Goal: Check status: Check status

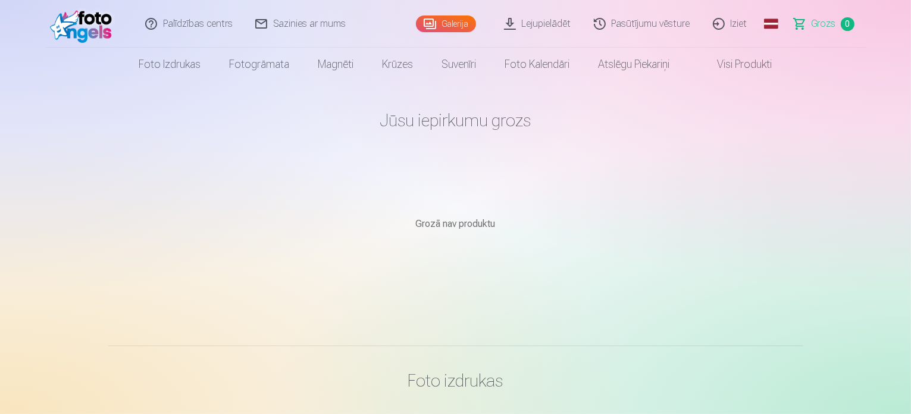
click at [570, 24] on link "Lejupielādēt" at bounding box center [539, 24] width 90 height 48
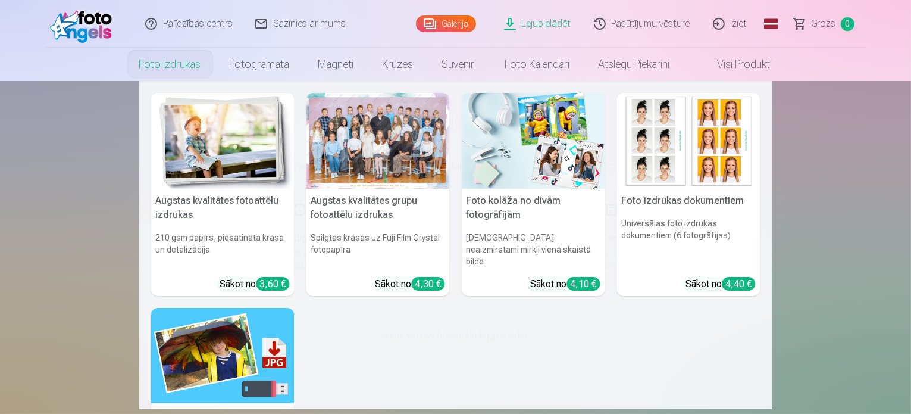
click at [167, 57] on link "Foto izdrukas" at bounding box center [170, 64] width 90 height 33
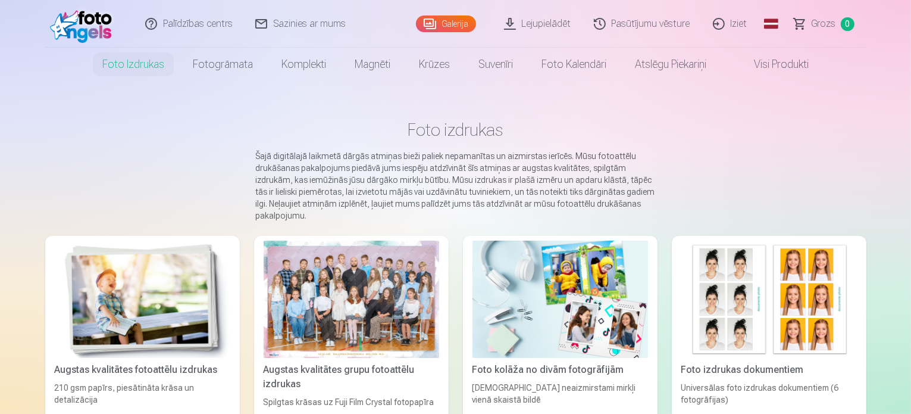
click at [819, 20] on span "Grozs" at bounding box center [824, 24] width 24 height 14
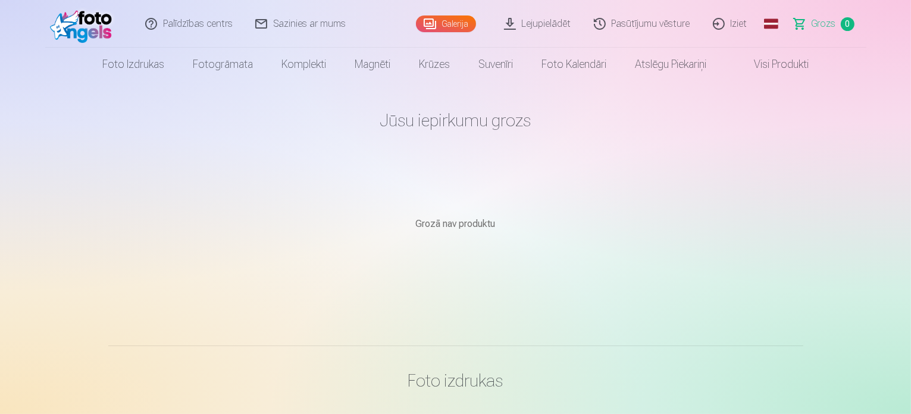
click at [652, 21] on link "Pasūtījumu vēsture" at bounding box center [642, 24] width 119 height 48
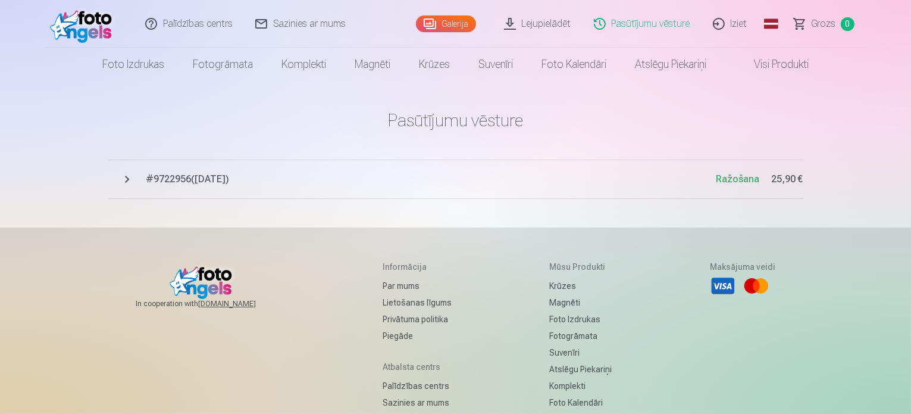
click at [172, 181] on span "# 9722956 ( [DATE] )" at bounding box center [431, 179] width 570 height 14
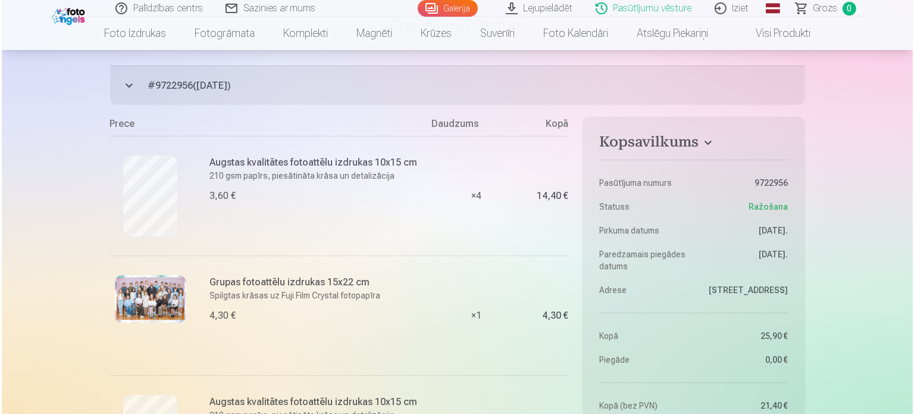
scroll to position [119, 0]
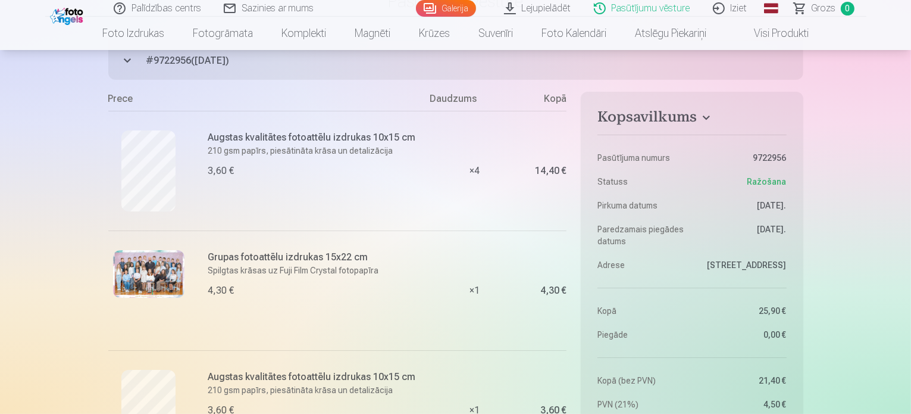
click at [148, 266] on img at bounding box center [148, 274] width 71 height 48
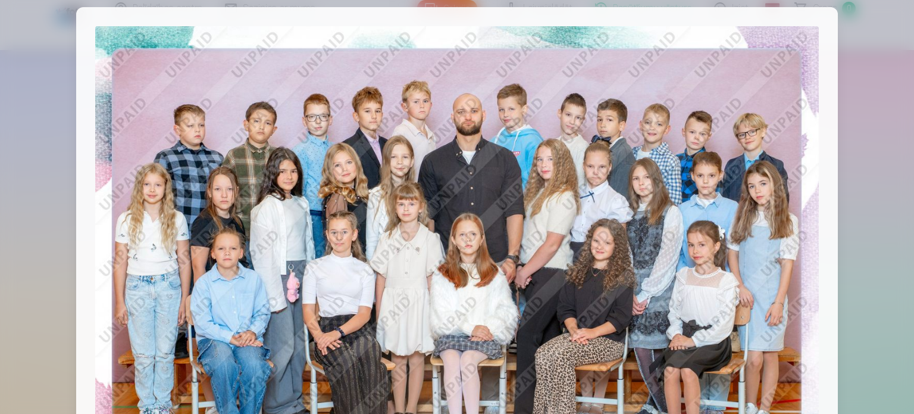
scroll to position [0, 0]
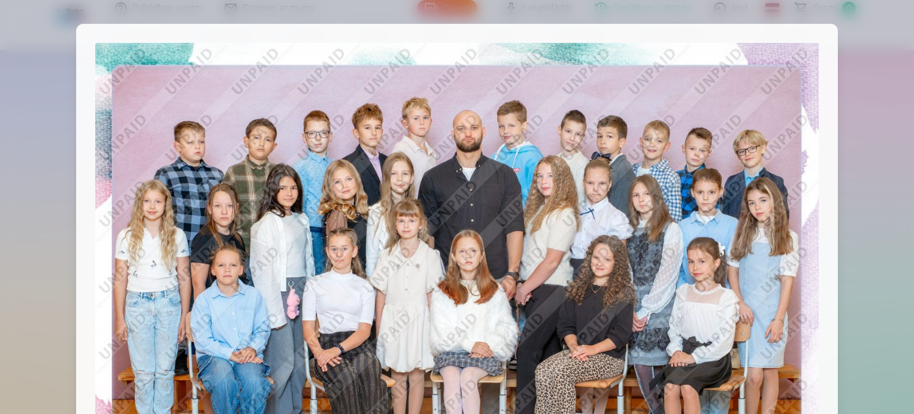
click at [815, 88] on img at bounding box center [457, 284] width 724 height 483
